Goal: Find specific page/section: Find specific page/section

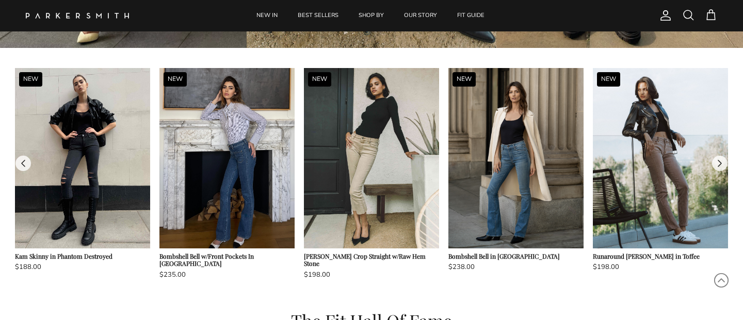
scroll to position [875, 0]
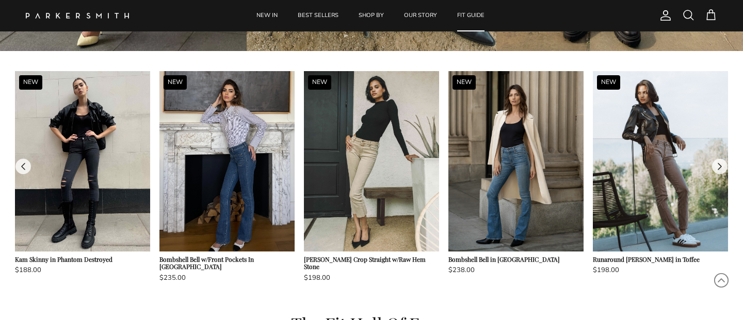
click at [470, 15] on link "FIT GUIDE" at bounding box center [471, 15] width 46 height 31
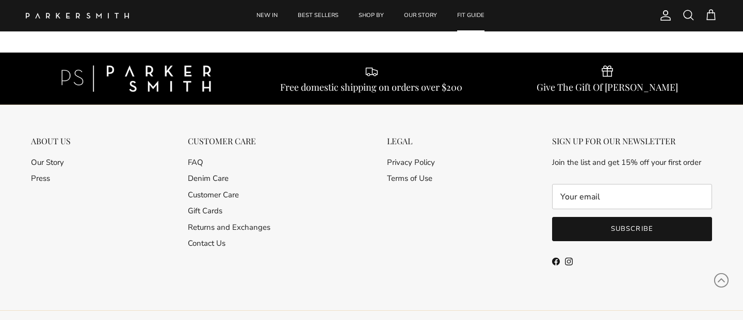
scroll to position [10080, 0]
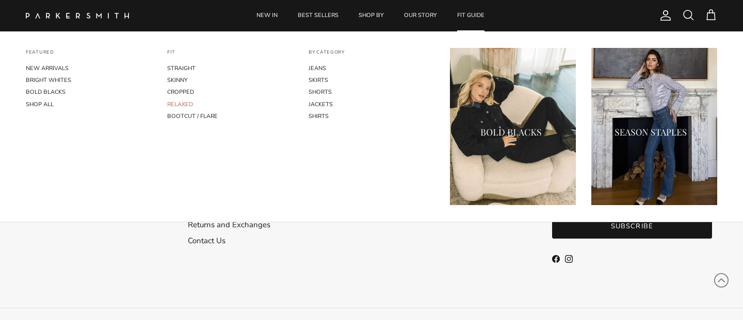
click at [188, 101] on link "RELAXED" at bounding box center [230, 105] width 126 height 12
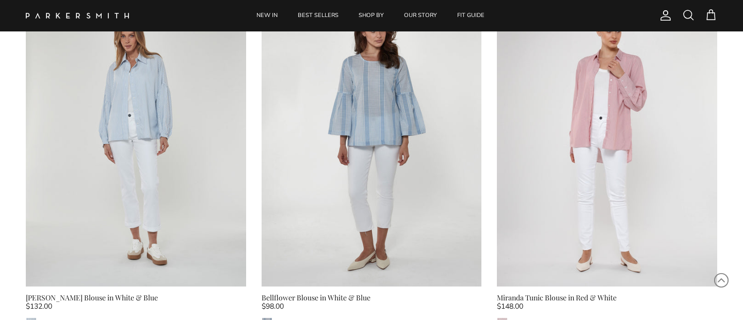
scroll to position [1948, 0]
